Goal: Information Seeking & Learning: Learn about a topic

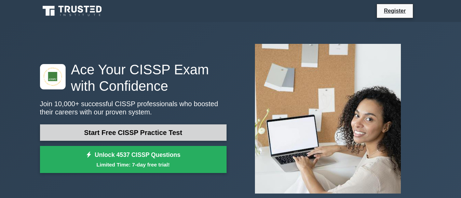
click at [129, 127] on link "Start Free CISSP Practice Test" at bounding box center [133, 132] width 187 height 16
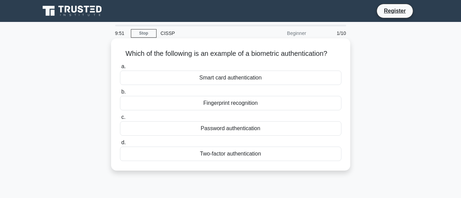
click at [243, 76] on div "Smart card authentication" at bounding box center [231, 77] width 222 height 14
click at [120, 69] on input "a. Smart card authentication" at bounding box center [120, 66] width 0 height 4
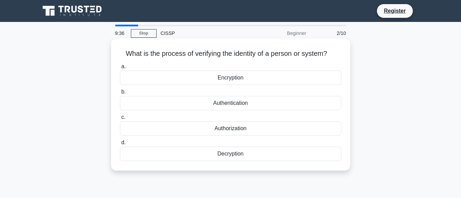
click at [129, 75] on div "Encryption" at bounding box center [231, 77] width 222 height 14
click at [120, 69] on input "a. Encryption" at bounding box center [120, 66] width 0 height 4
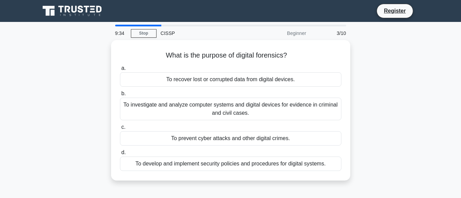
click at [129, 75] on div "To recover lost or corrupted data from digital devices." at bounding box center [231, 79] width 222 height 14
click at [120, 70] on input "a. To recover lost or corrupted data from digital devices." at bounding box center [120, 68] width 0 height 4
